Goal: Task Accomplishment & Management: Manage account settings

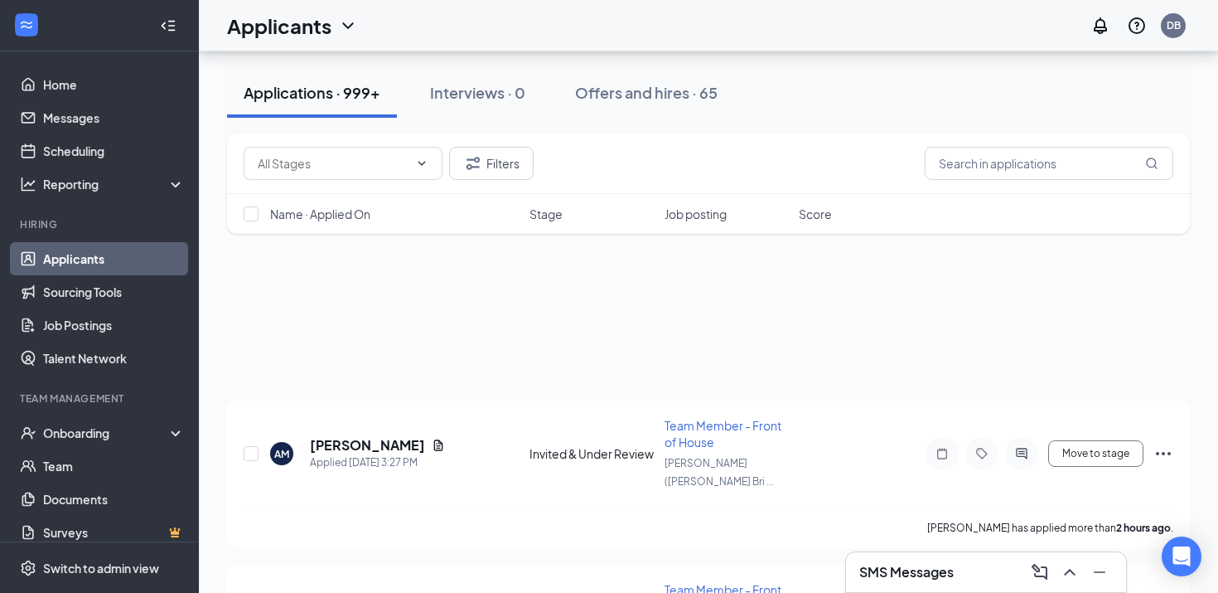
scroll to position [340, 0]
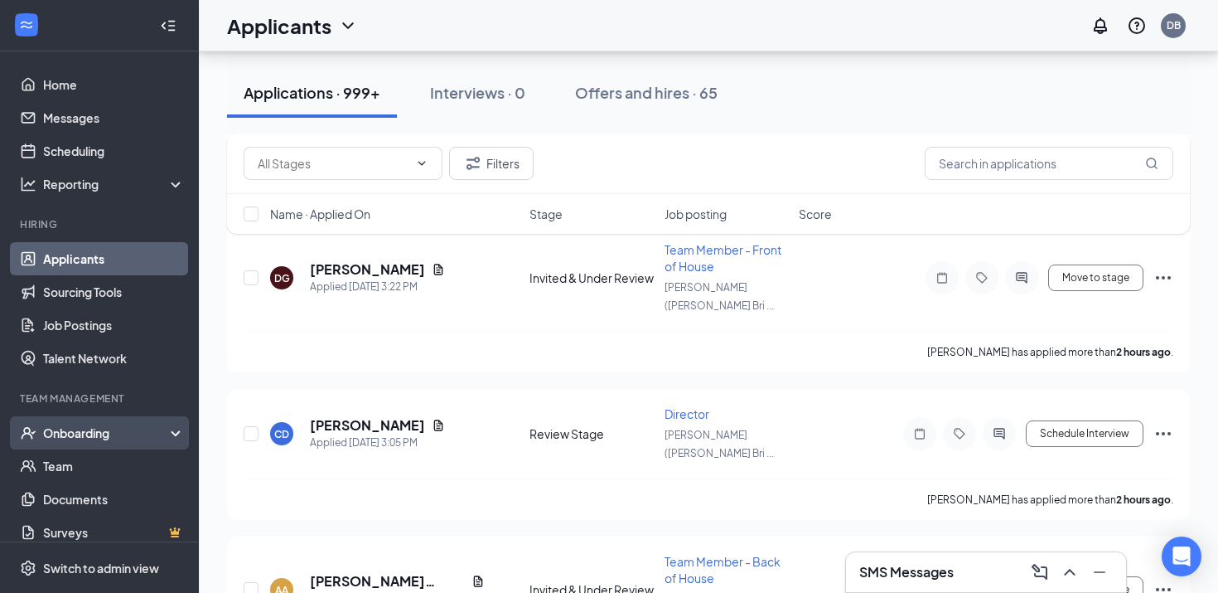
click at [52, 419] on div "Onboarding" at bounding box center [99, 432] width 199 height 33
click at [60, 458] on link "Overview" at bounding box center [114, 465] width 142 height 33
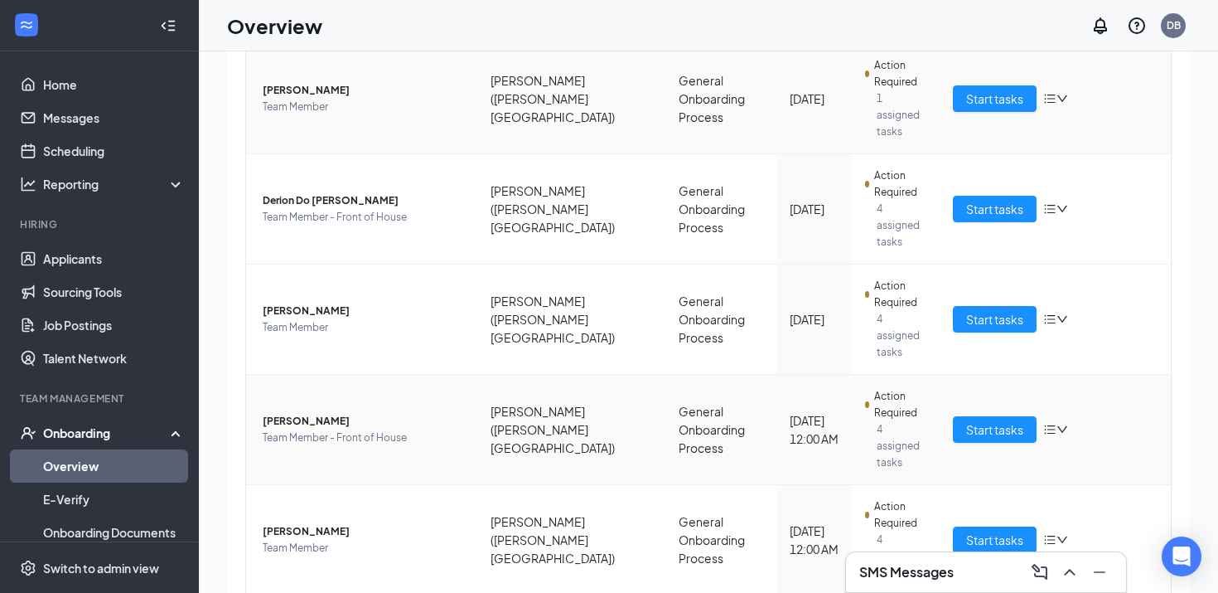
scroll to position [24, 0]
click at [322, 429] on span "Team Member - Front of House" at bounding box center [363, 437] width 201 height 17
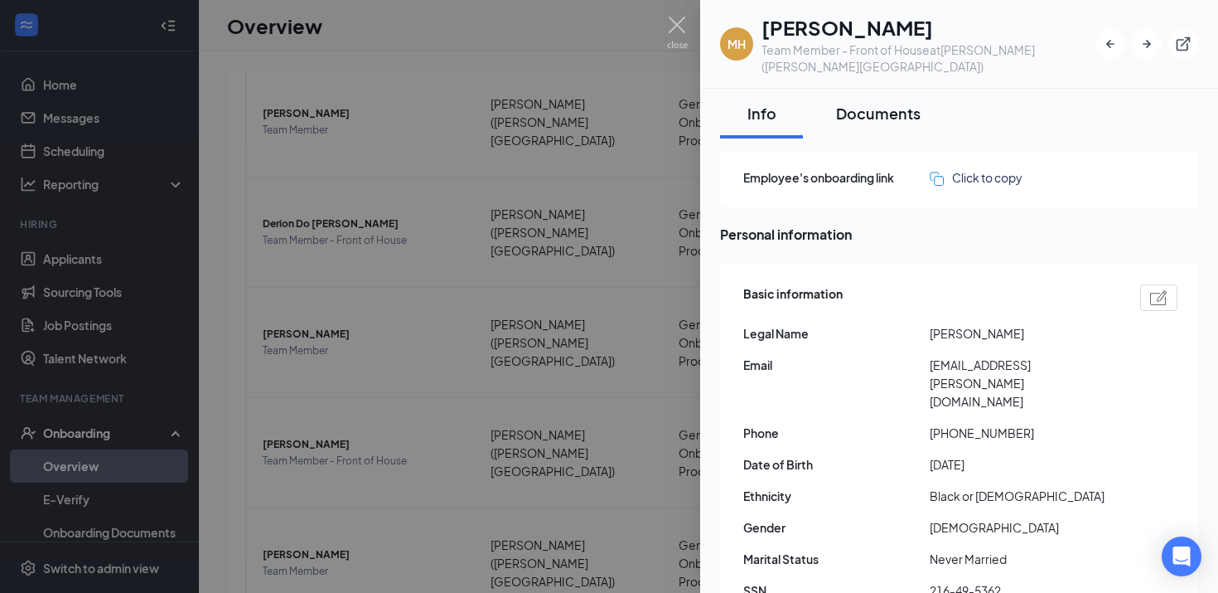
click at [884, 110] on button "Documents" at bounding box center [879, 114] width 118 height 50
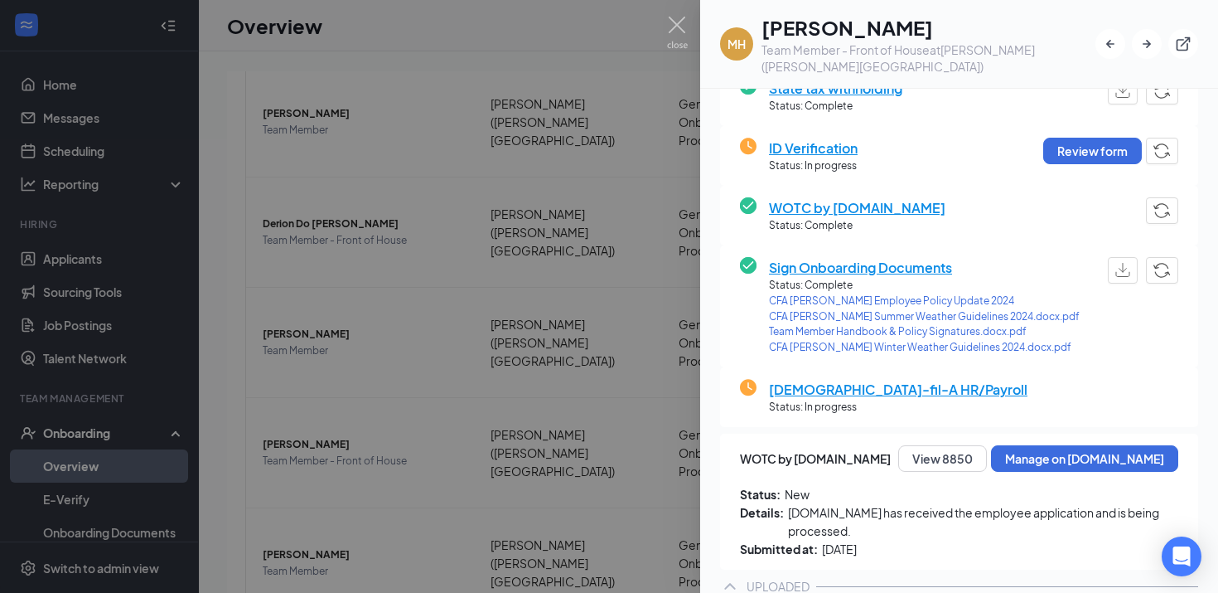
scroll to position [350, 0]
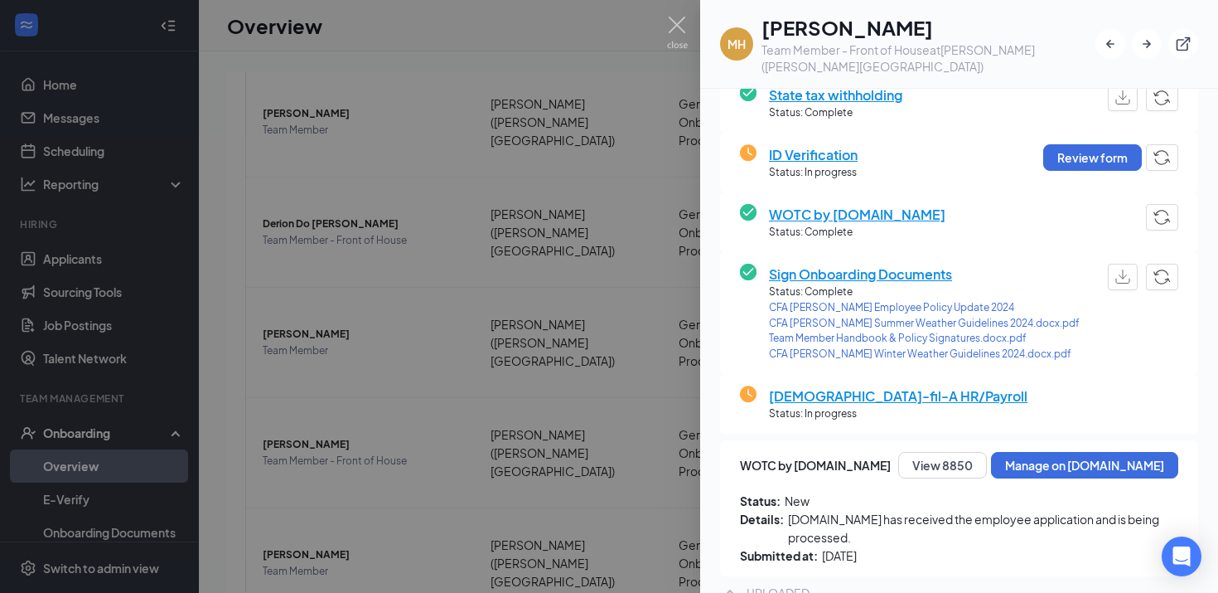
click at [949, 300] on span "CFA Penrose Employee Policy Update 2024" at bounding box center [924, 308] width 311 height 16
click at [424, 238] on div at bounding box center [609, 296] width 1218 height 593
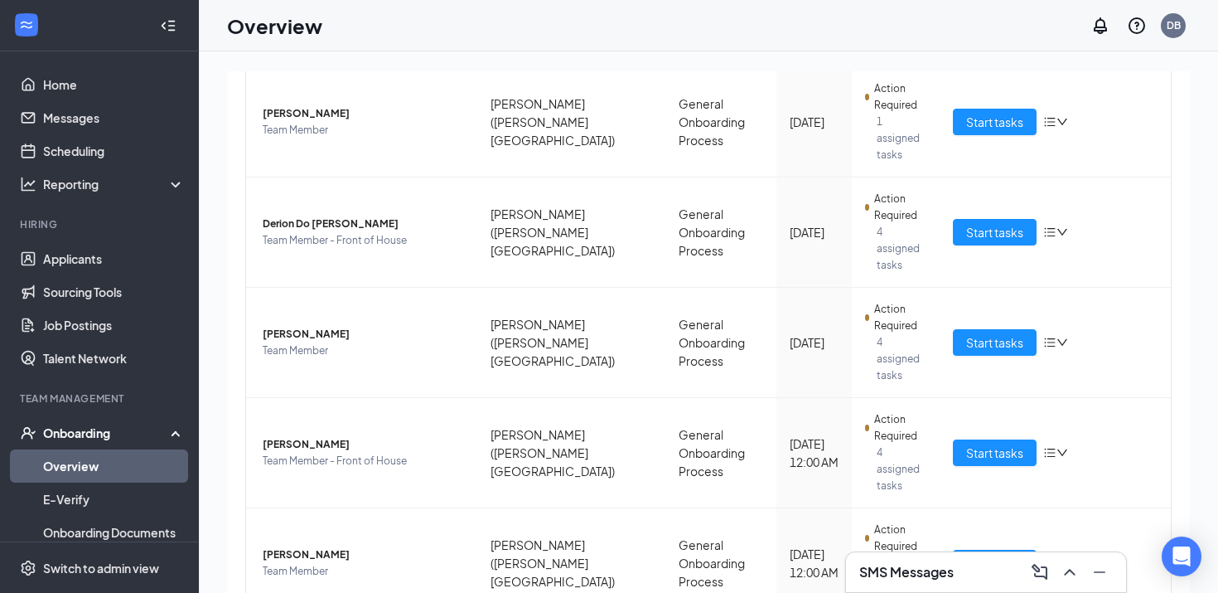
click at [119, 469] on link "Overview" at bounding box center [114, 465] width 142 height 33
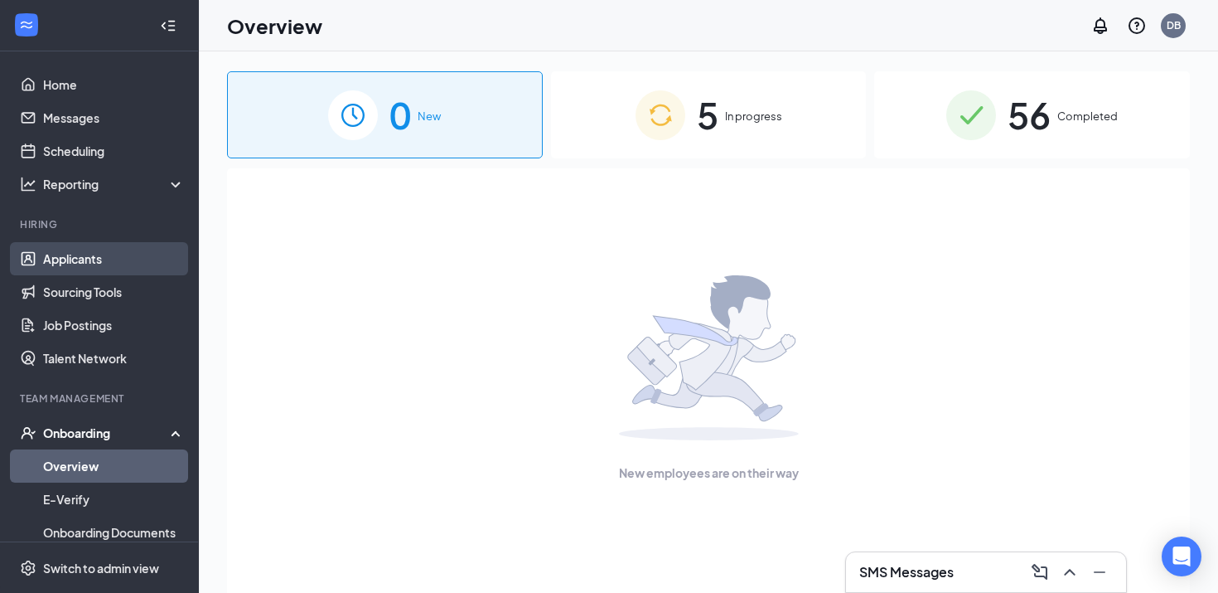
click at [106, 274] on link "Applicants" at bounding box center [114, 258] width 142 height 33
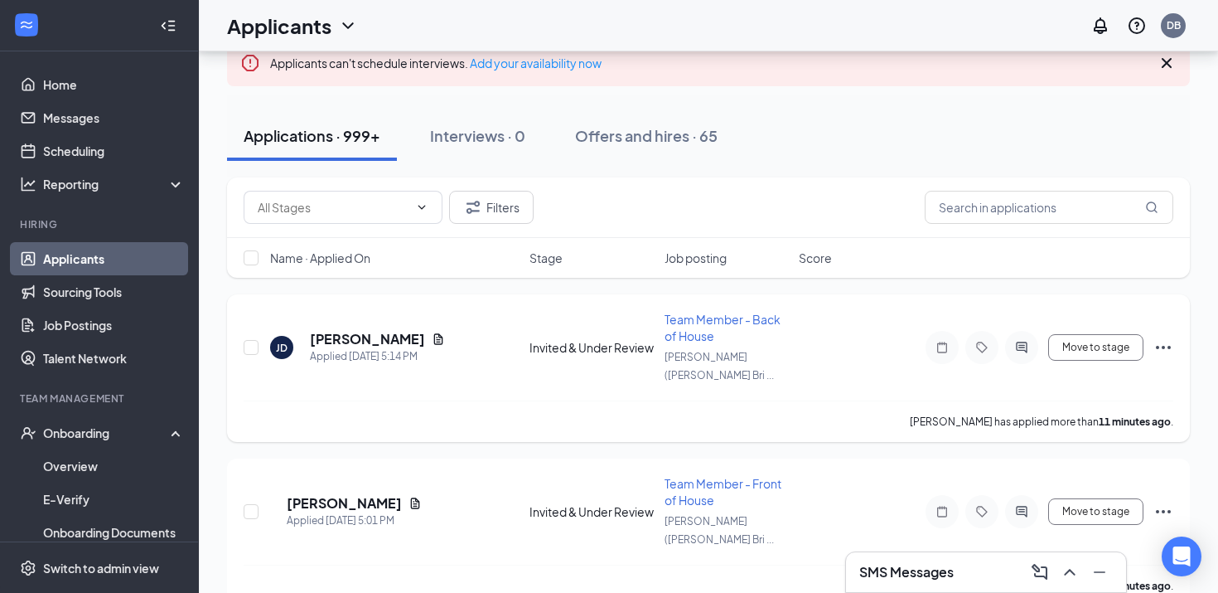
scroll to position [110, 0]
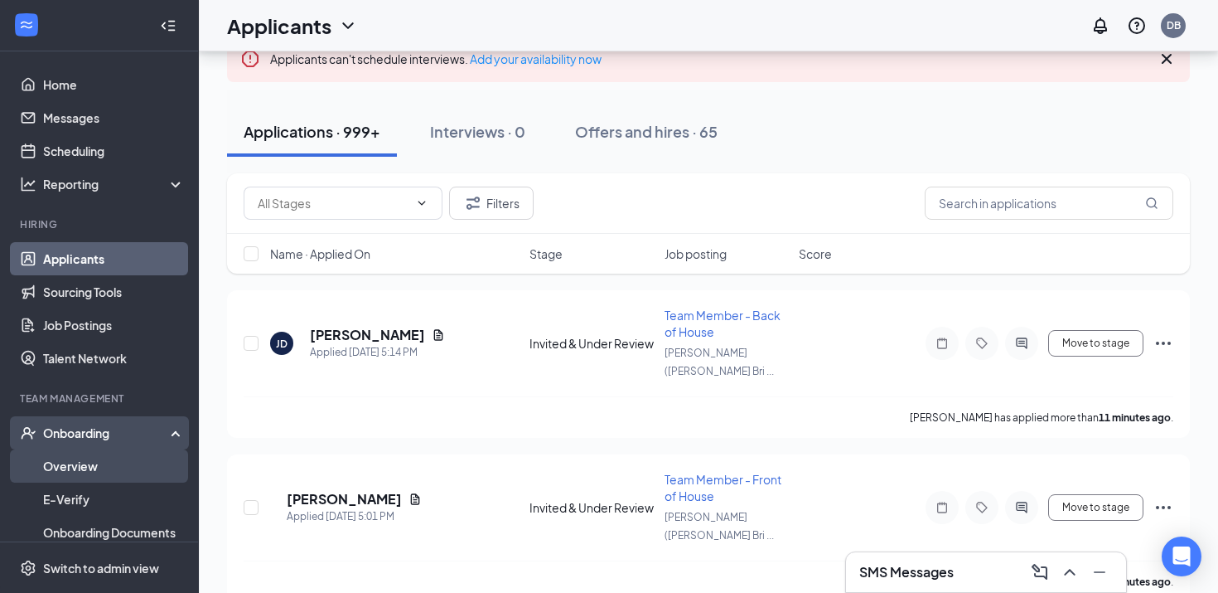
click at [43, 472] on link "Overview" at bounding box center [114, 465] width 142 height 33
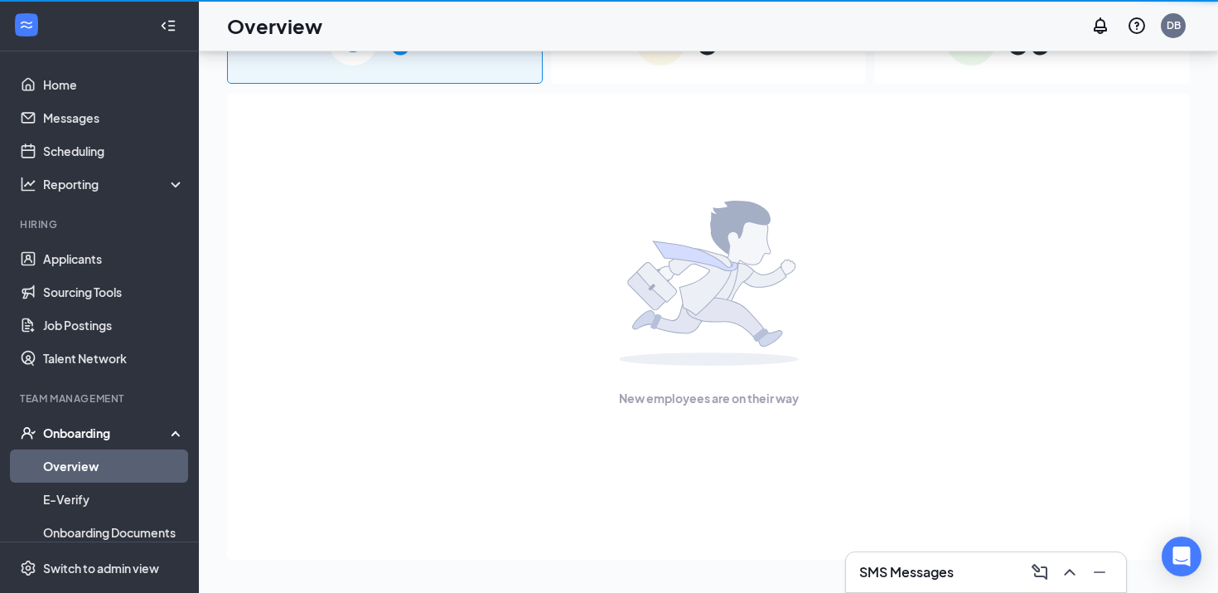
scroll to position [75, 0]
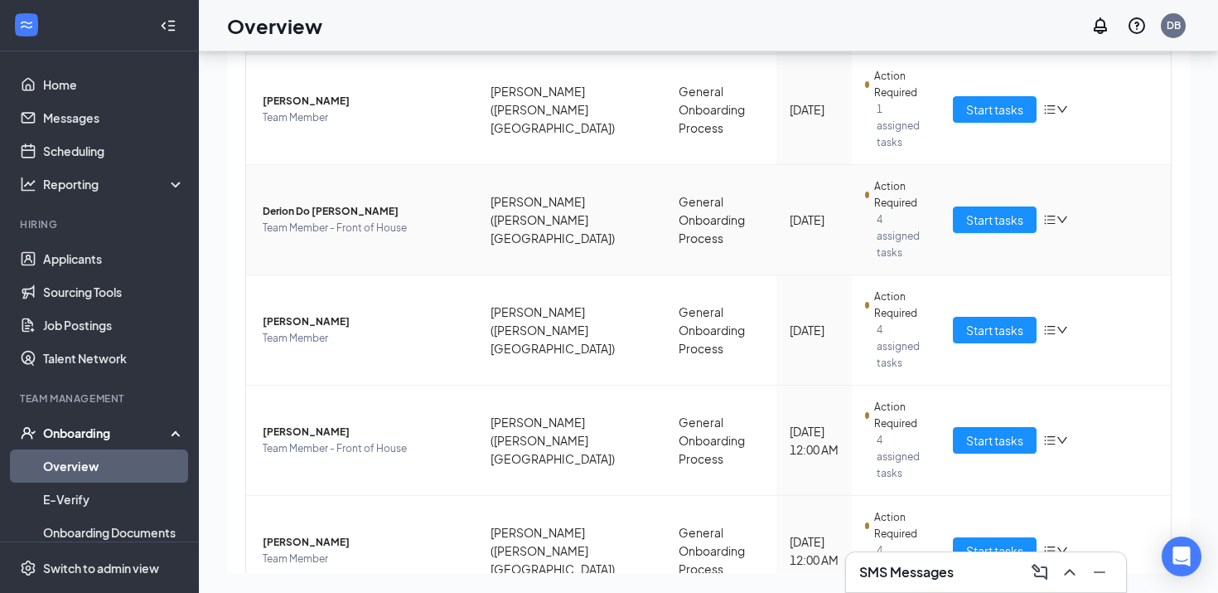
scroll to position [230, 0]
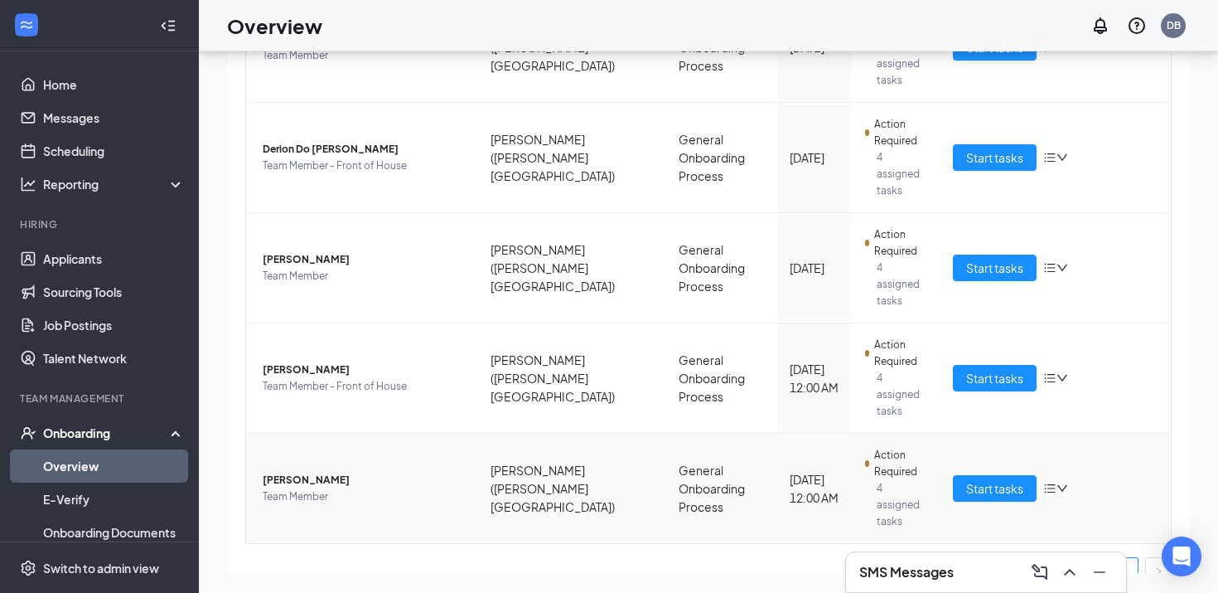
click at [347, 472] on span "Kimberlyn E Reid-Bratcher" at bounding box center [363, 480] width 201 height 17
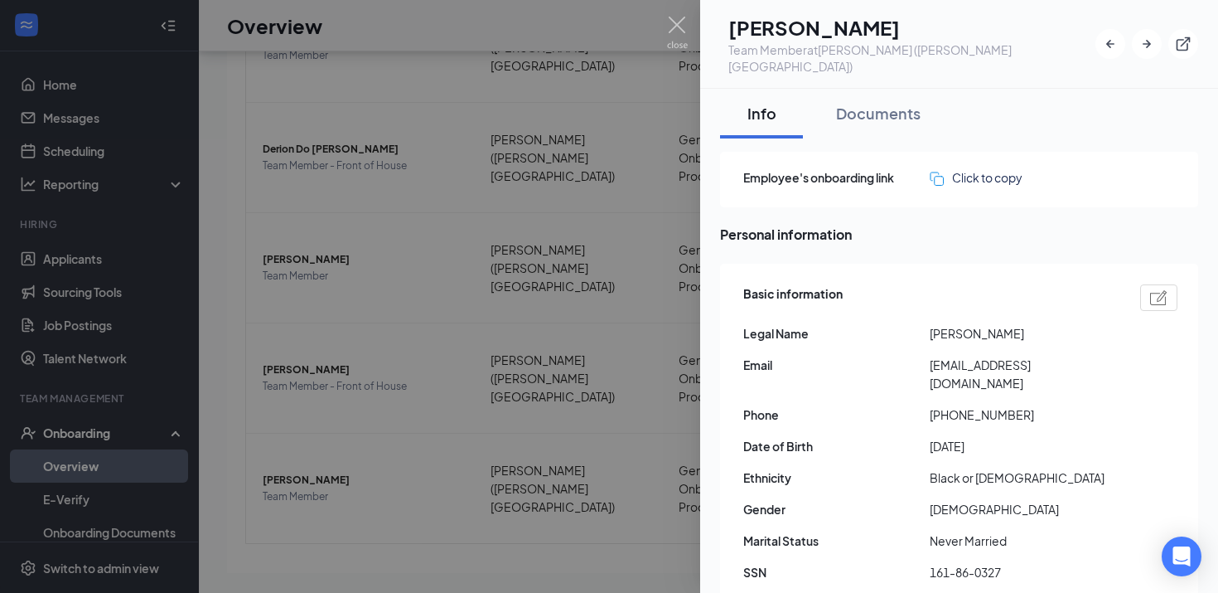
click at [507, 385] on div at bounding box center [609, 296] width 1218 height 593
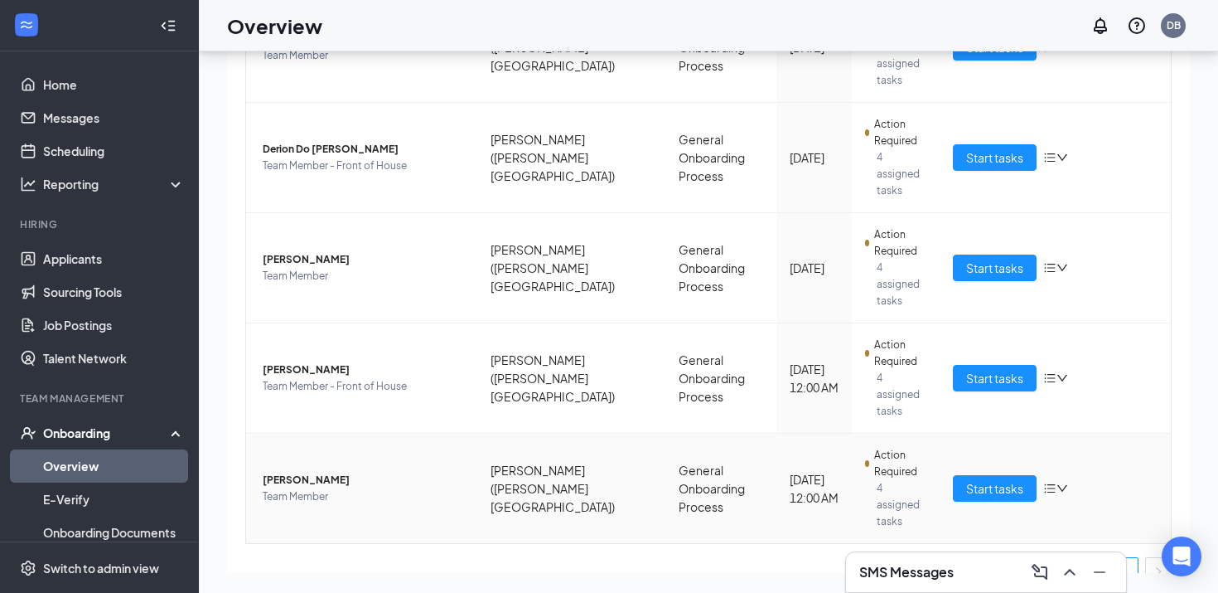
click at [342, 488] on span "Team Member" at bounding box center [363, 496] width 201 height 17
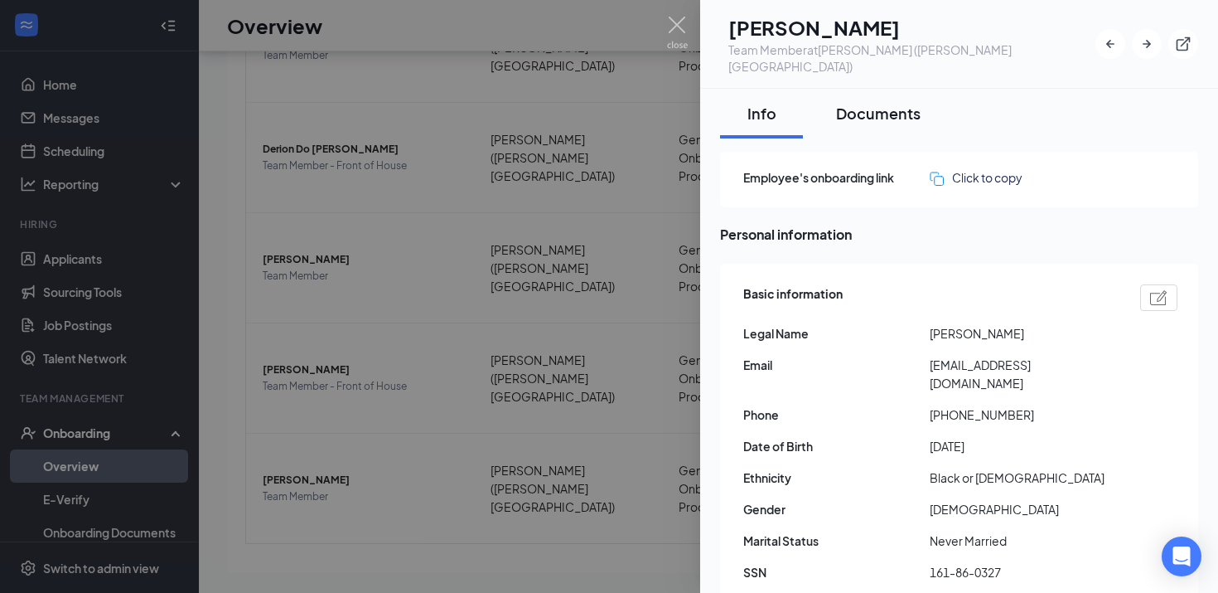
click at [898, 89] on button "Documents" at bounding box center [879, 114] width 118 height 50
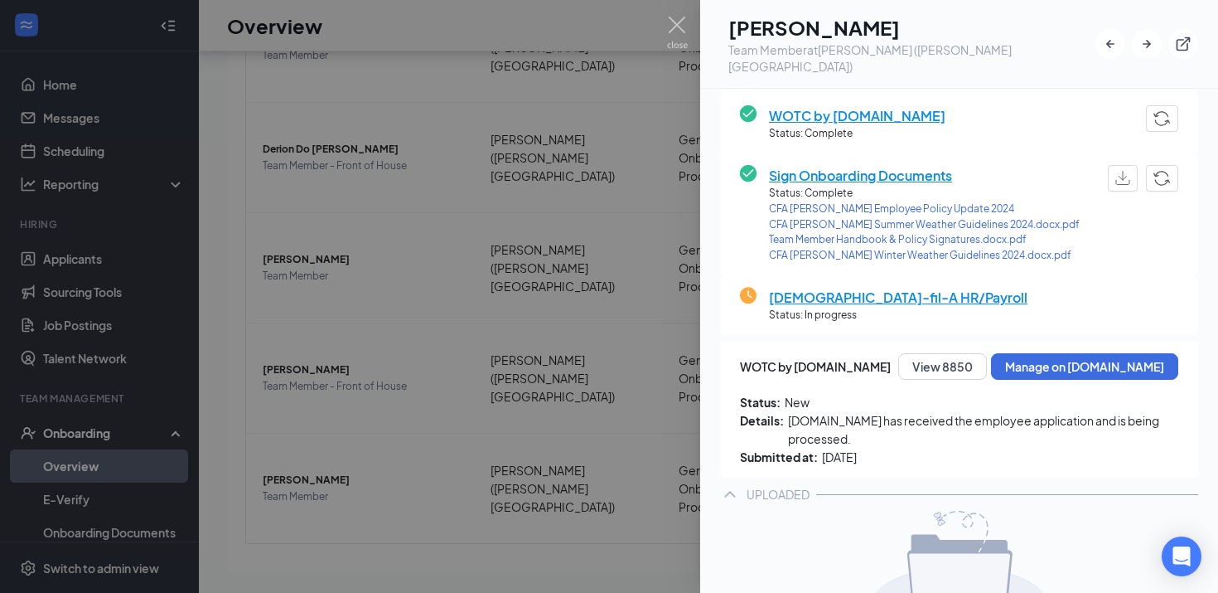
scroll to position [280, 0]
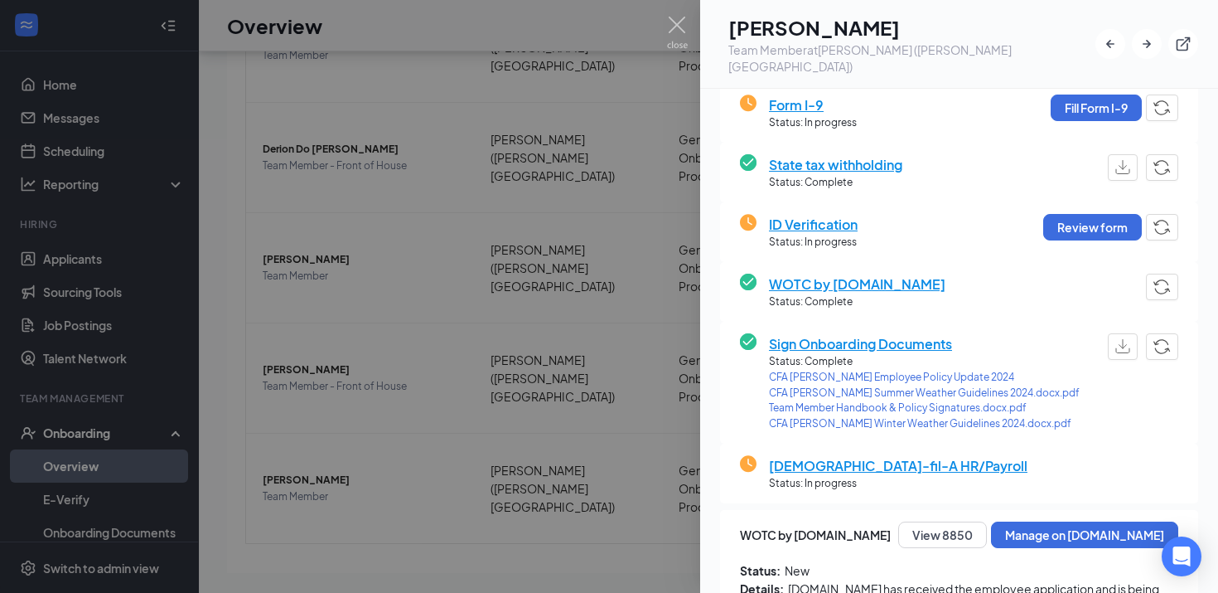
click at [911, 370] on span "CFA Penrose Employee Policy Update 2024" at bounding box center [924, 378] width 311 height 16
click at [259, 240] on div at bounding box center [609, 296] width 1218 height 593
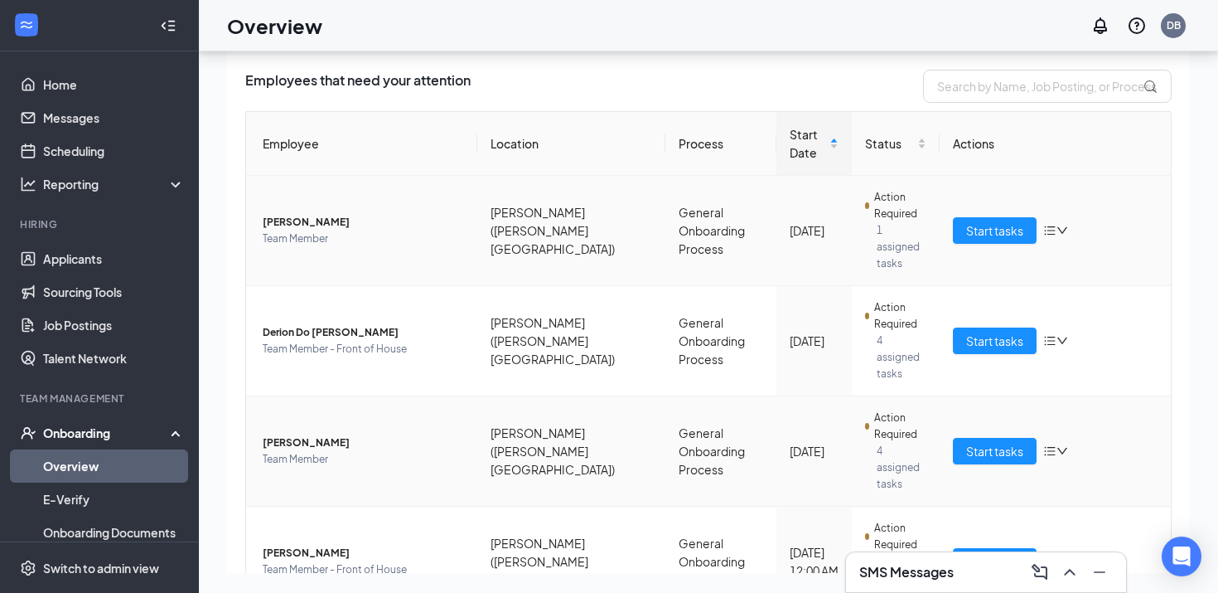
scroll to position [42, 0]
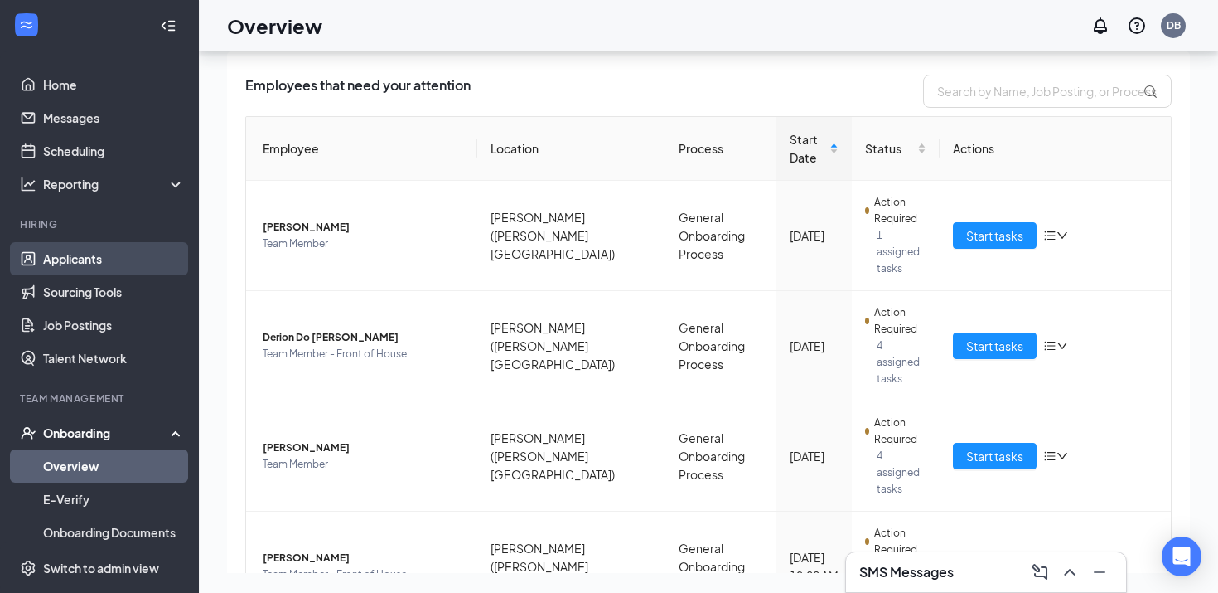
click at [140, 255] on link "Applicants" at bounding box center [114, 258] width 142 height 33
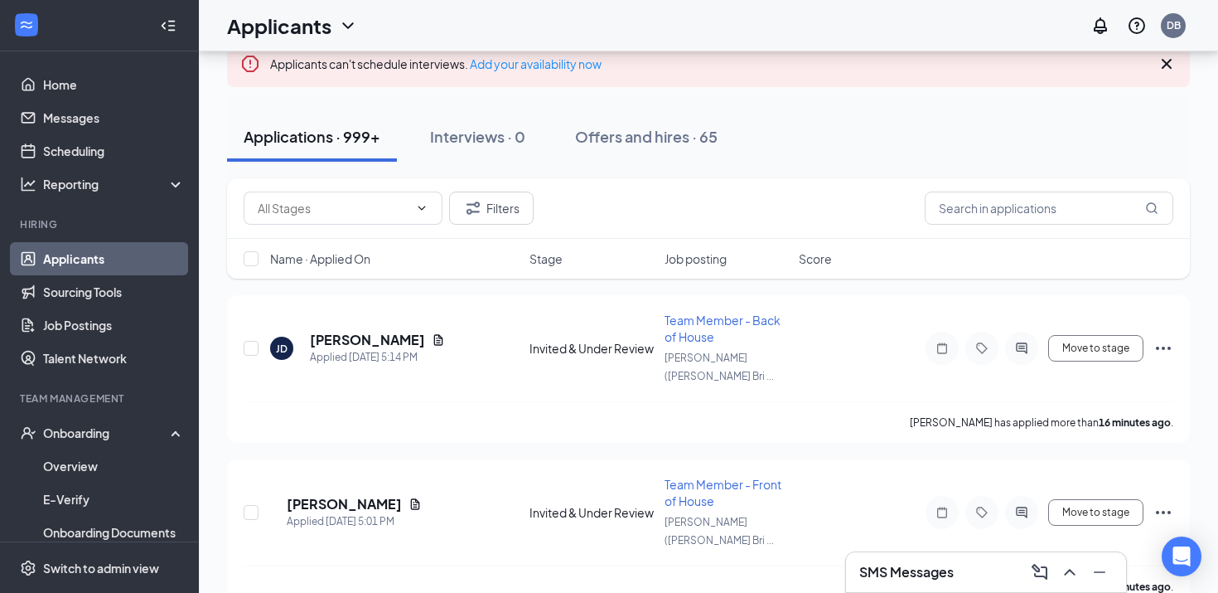
scroll to position [108, 0]
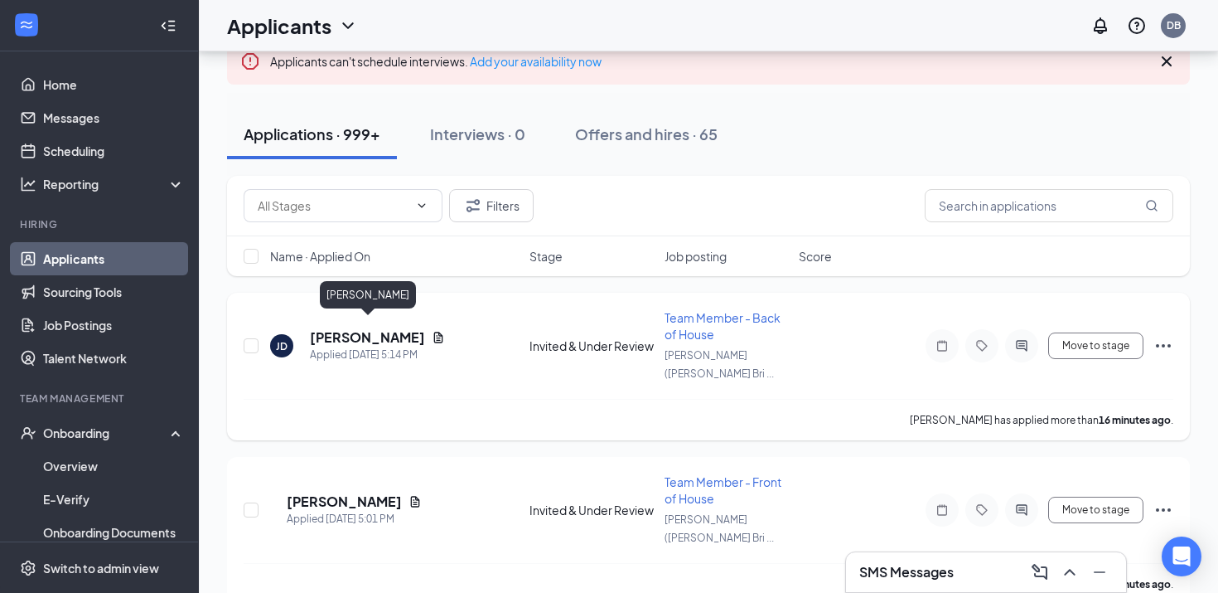
click at [350, 332] on h5 "[PERSON_NAME]" at bounding box center [367, 337] width 115 height 18
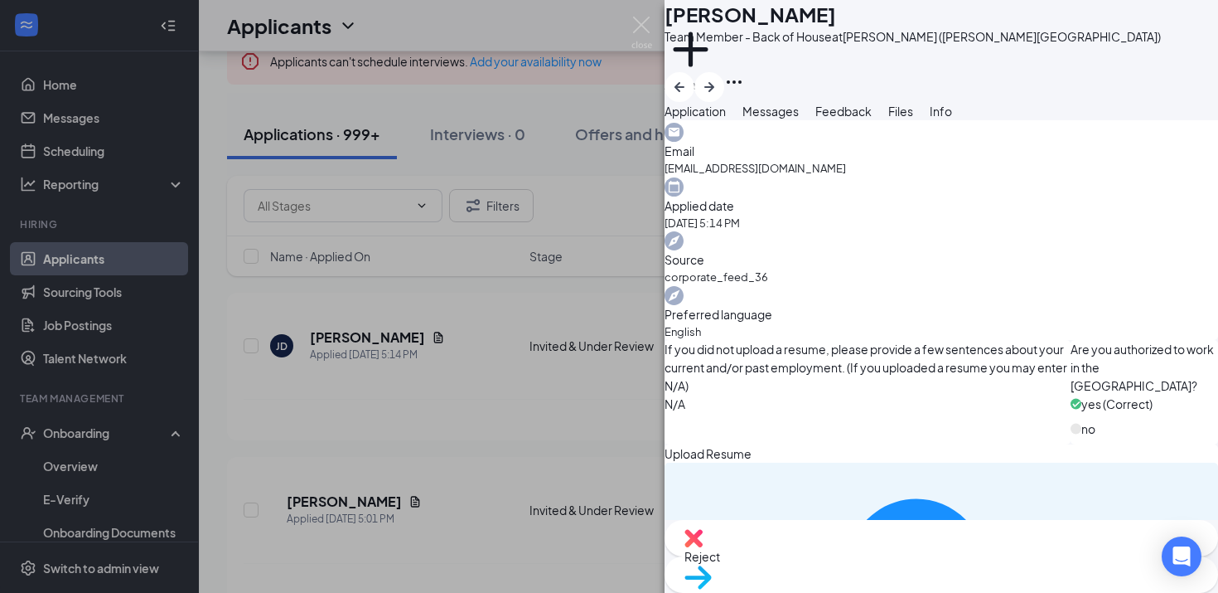
scroll to position [148, 0]
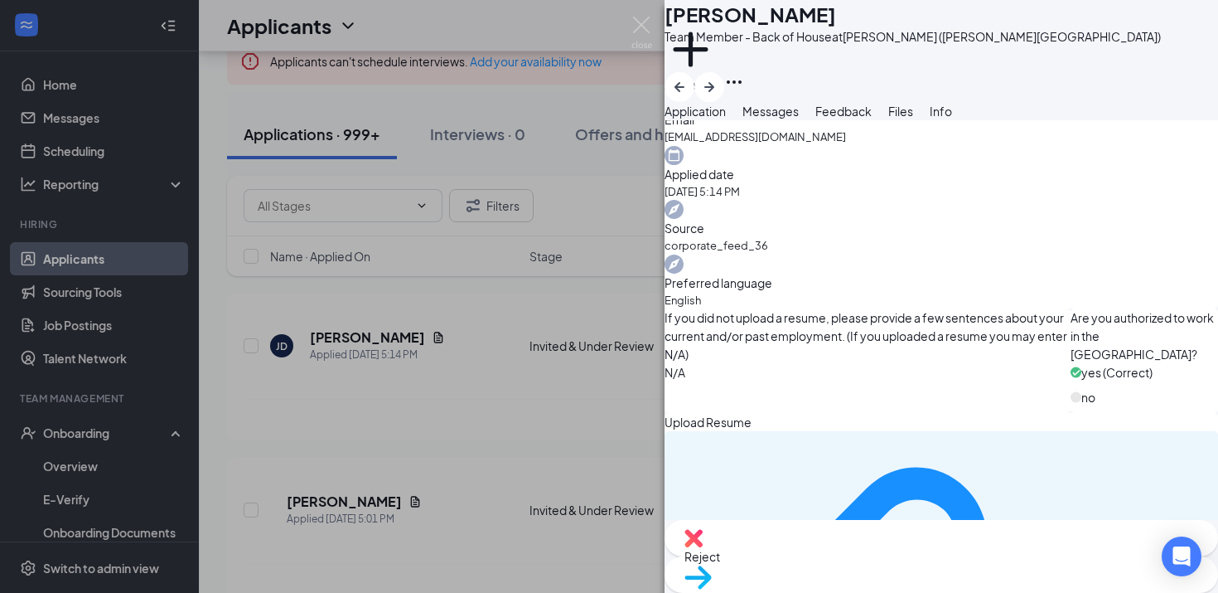
click at [477, 342] on div "JD Jacquelyn DiBruno Team Member - Back of House at Penrose (Platt Bridge) Add …" at bounding box center [609, 296] width 1218 height 593
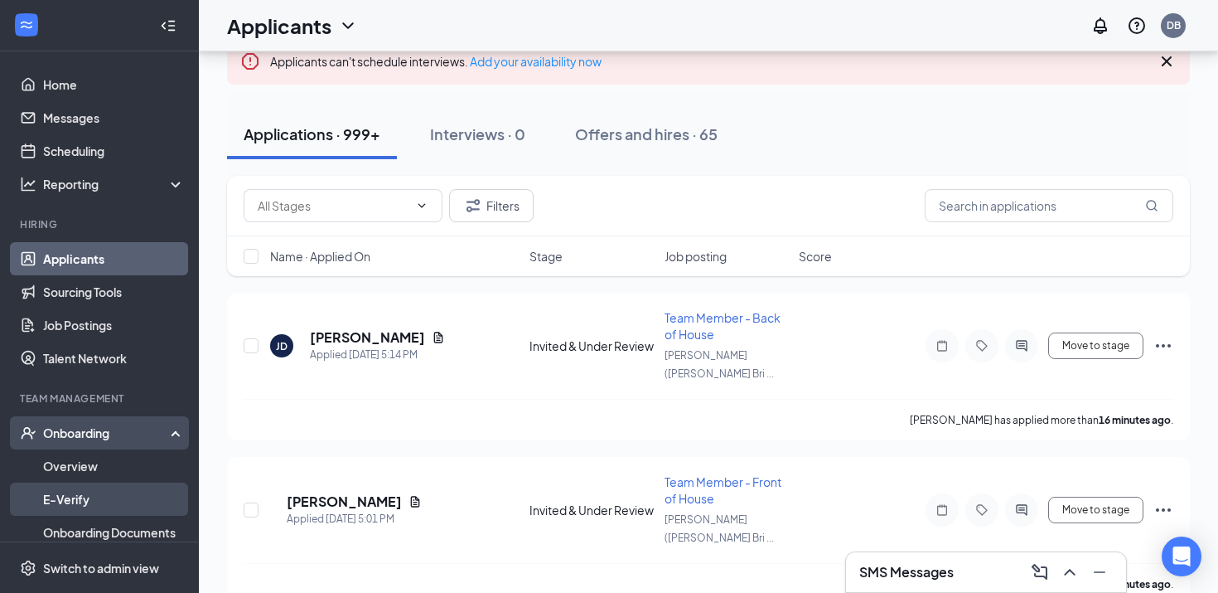
click at [140, 482] on link "E-Verify" at bounding box center [114, 498] width 142 height 33
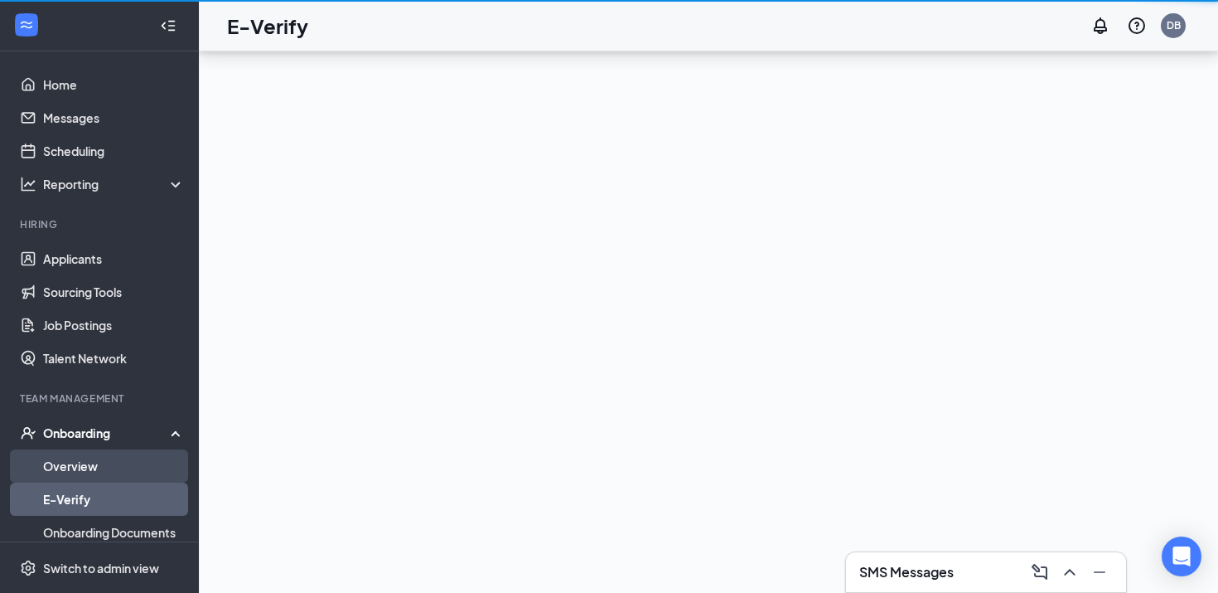
click at [145, 460] on link "Overview" at bounding box center [114, 465] width 142 height 33
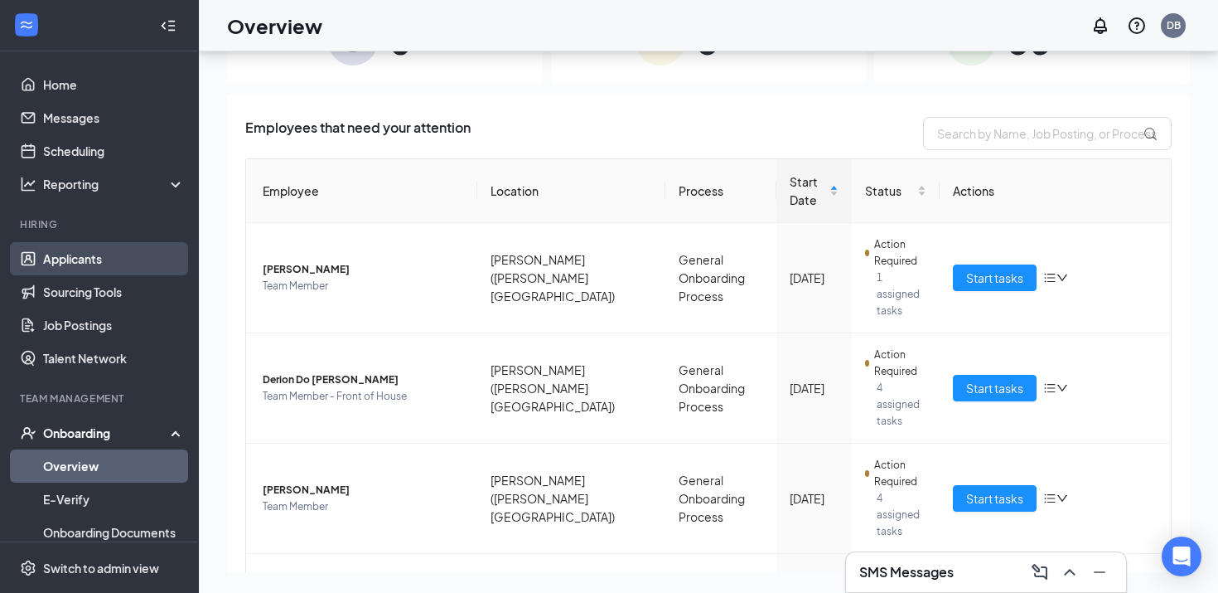
click at [156, 244] on link "Applicants" at bounding box center [114, 258] width 142 height 33
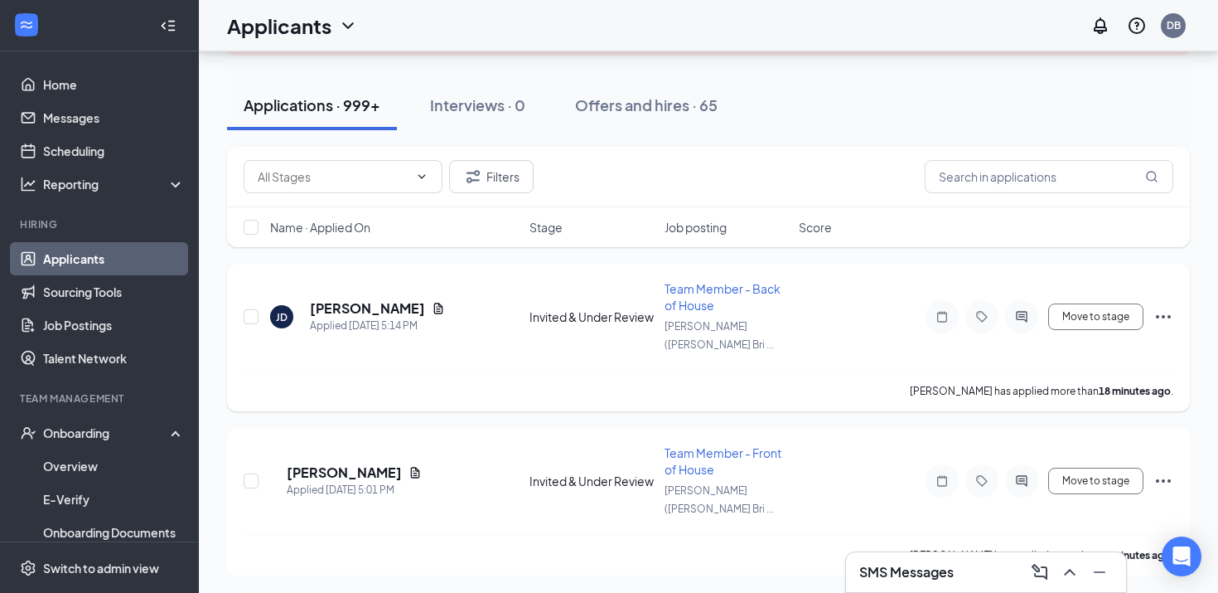
scroll to position [177, 0]
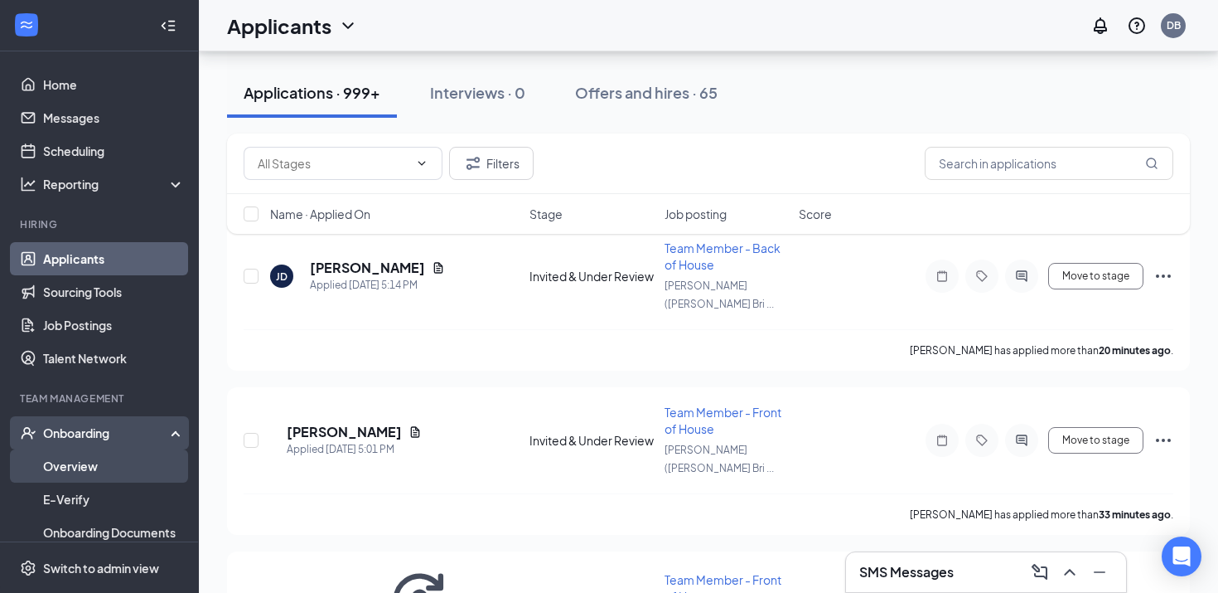
click at [99, 472] on link "Overview" at bounding box center [114, 465] width 142 height 33
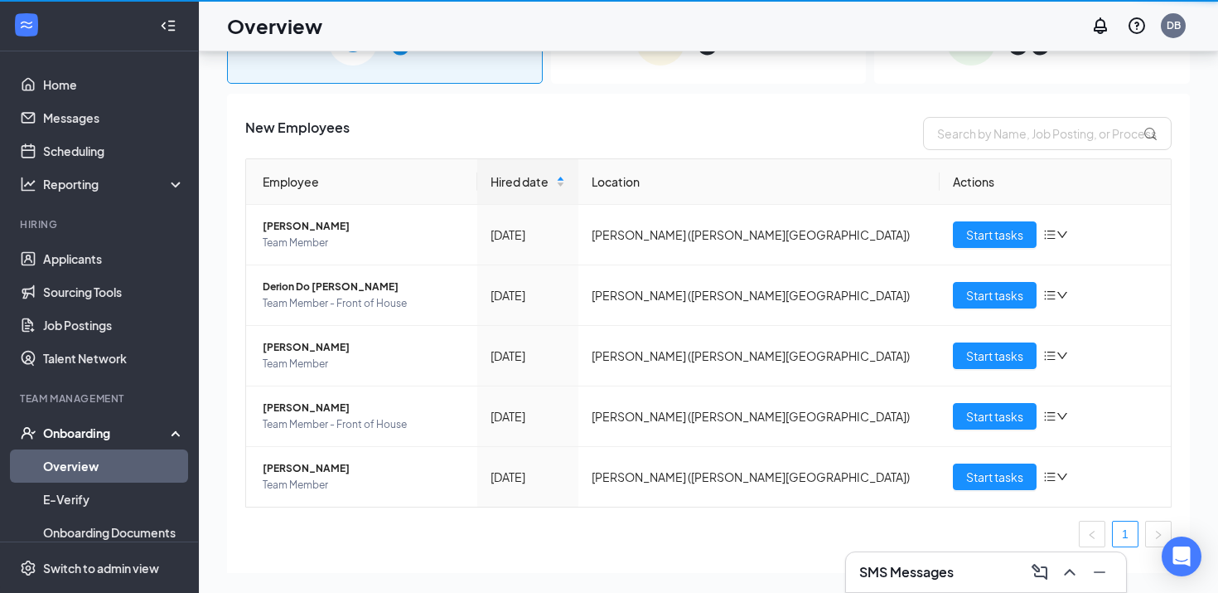
scroll to position [75, 0]
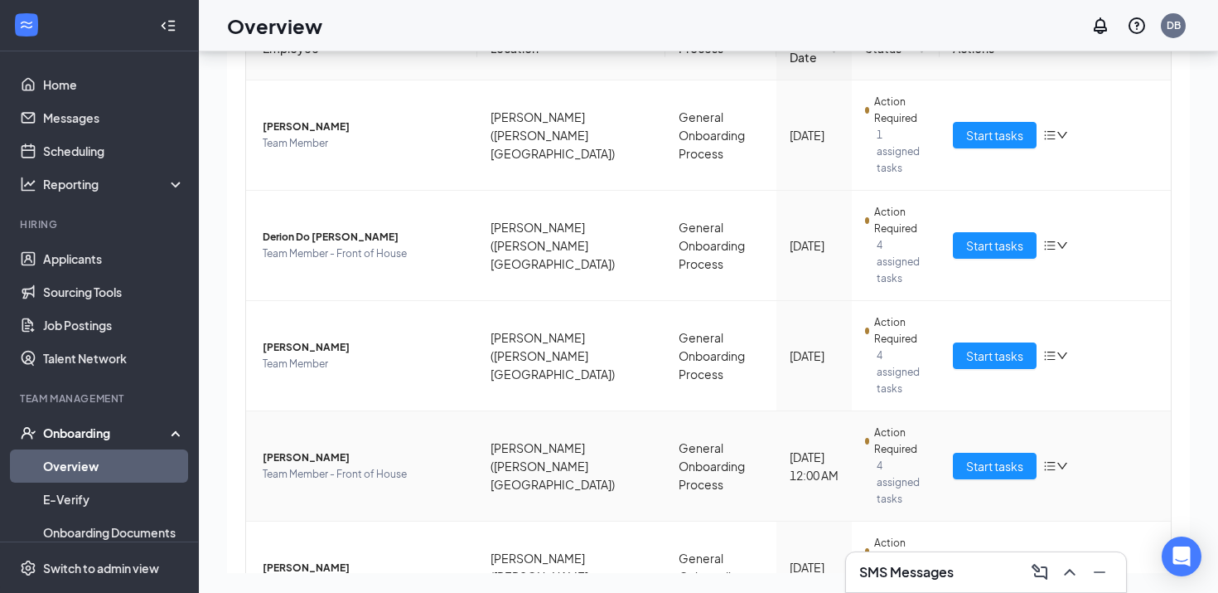
scroll to position [230, 0]
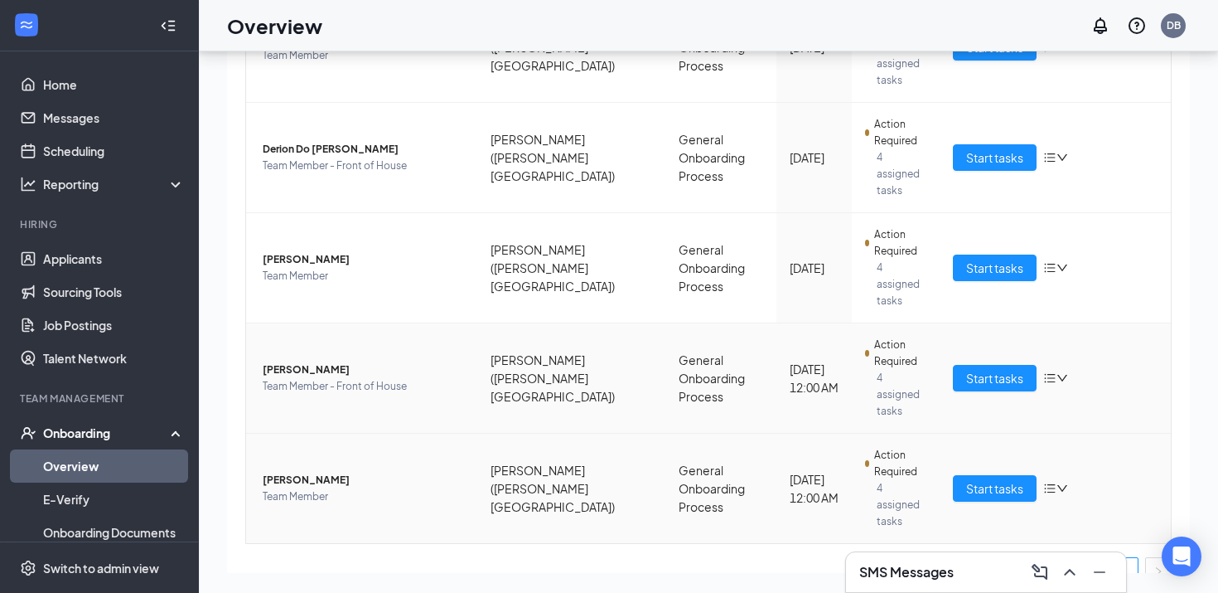
click at [309, 472] on span "Kimberlyn E Reid-Bratcher" at bounding box center [363, 480] width 201 height 17
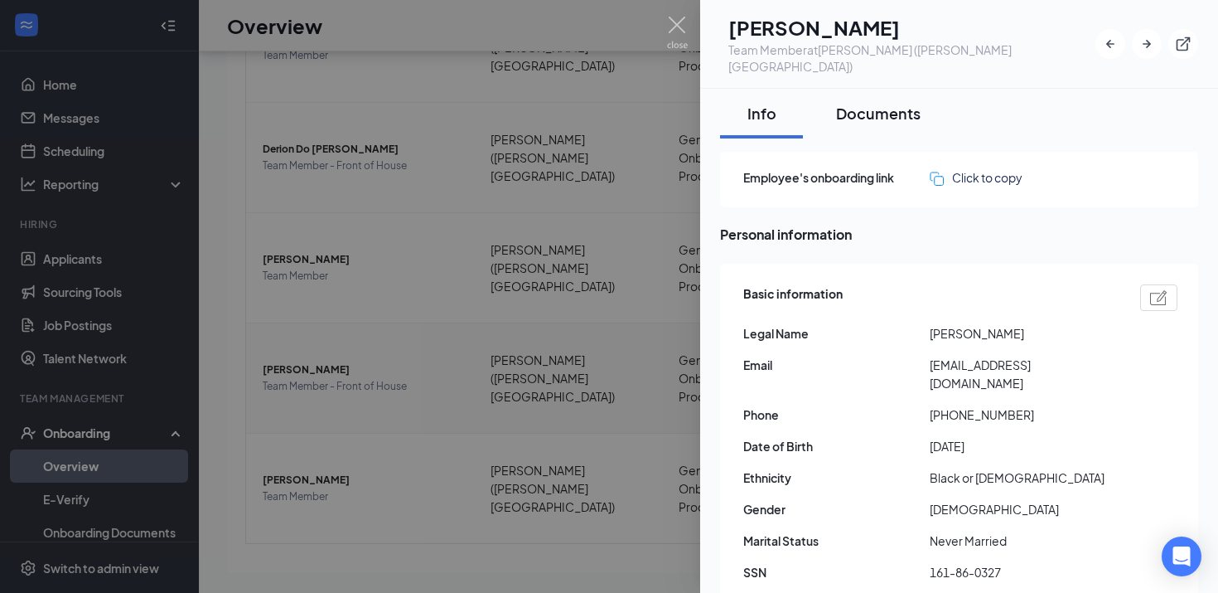
click at [893, 107] on button "Documents" at bounding box center [879, 114] width 118 height 50
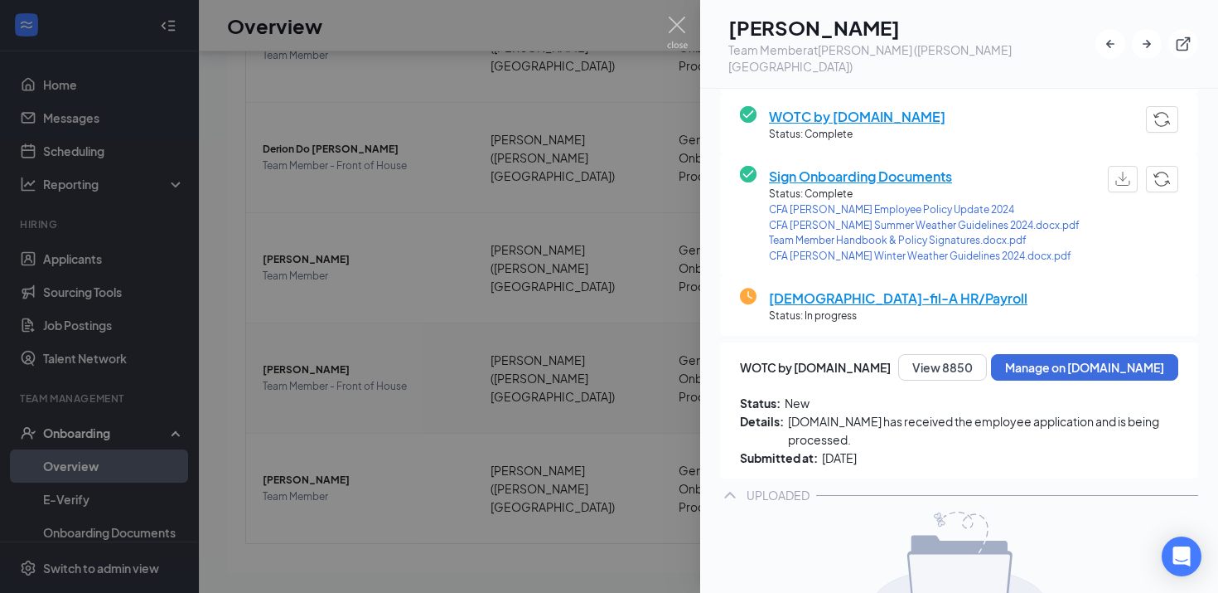
scroll to position [383, 0]
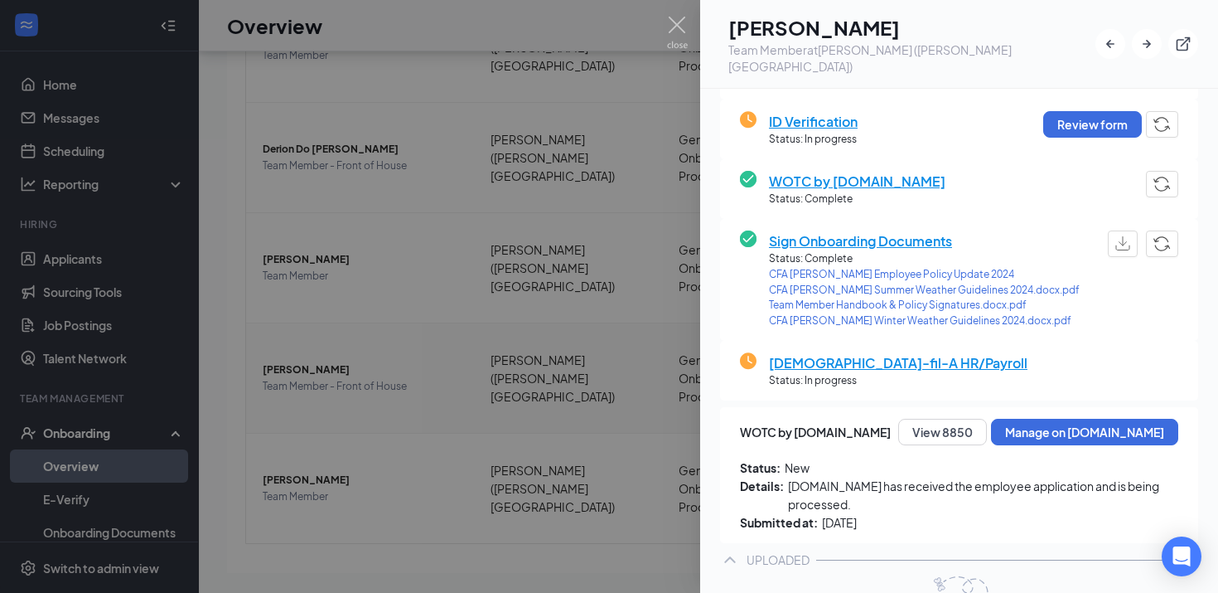
click at [879, 267] on span "CFA Penrose Employee Policy Update 2024" at bounding box center [924, 275] width 311 height 16
click at [323, 199] on div at bounding box center [609, 296] width 1218 height 593
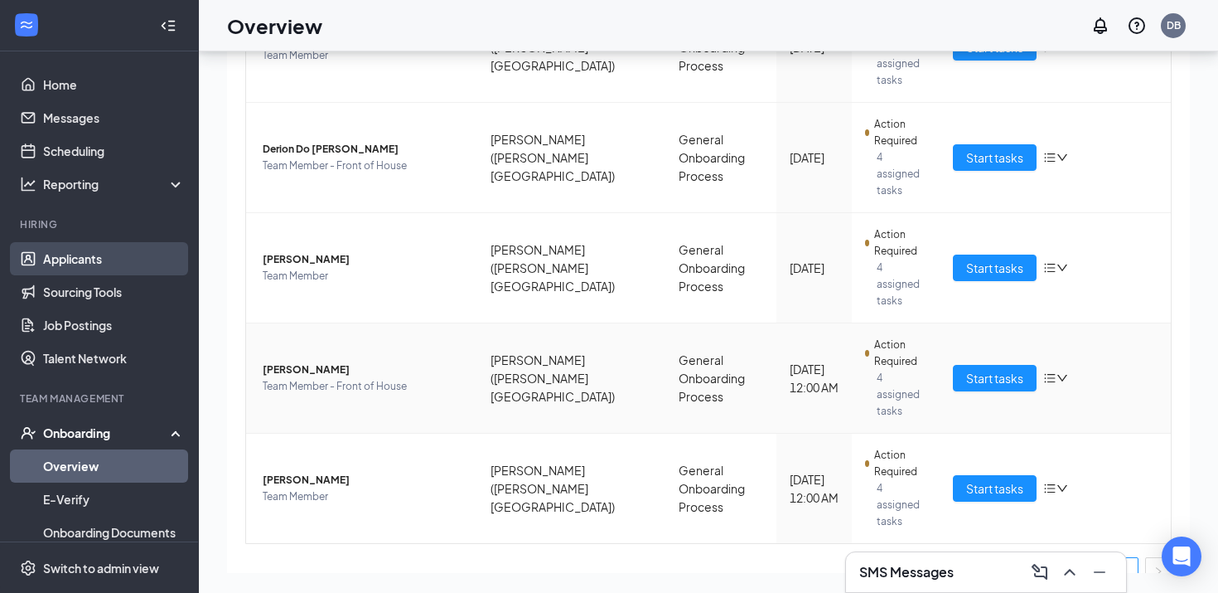
click at [136, 255] on link "Applicants" at bounding box center [114, 258] width 142 height 33
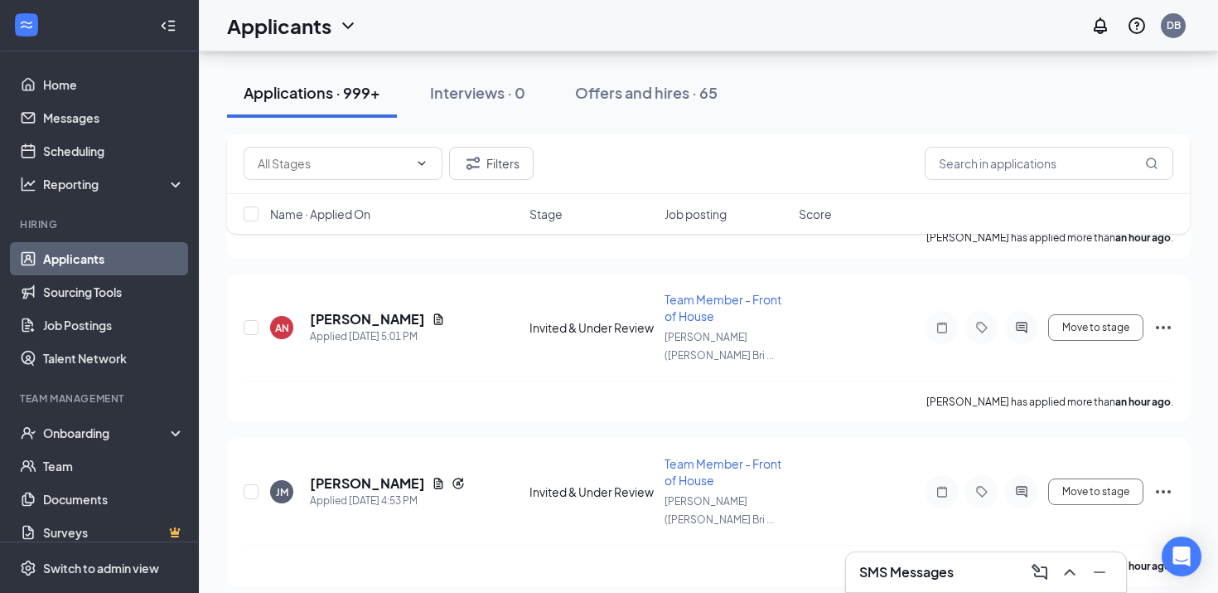
scroll to position [298, 0]
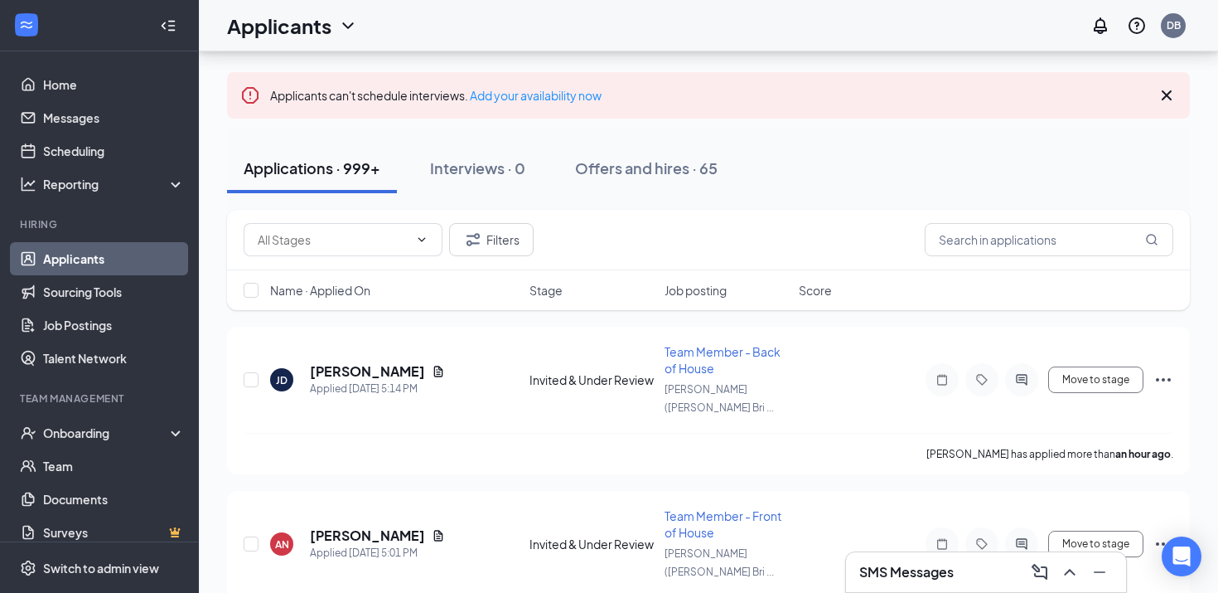
scroll to position [79, 0]
